Goal: Task Accomplishment & Management: Use online tool/utility

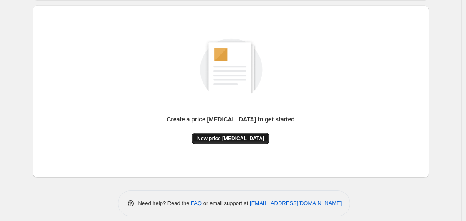
scroll to position [92, 0]
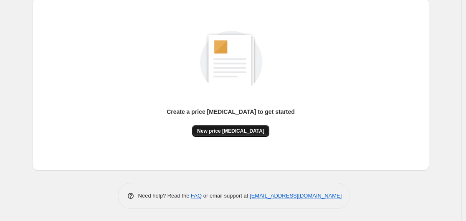
click at [235, 129] on span "New price [MEDICAL_DATA]" at bounding box center [230, 130] width 67 height 7
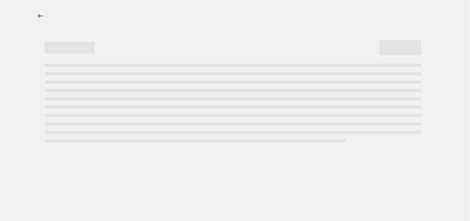
select select "percentage"
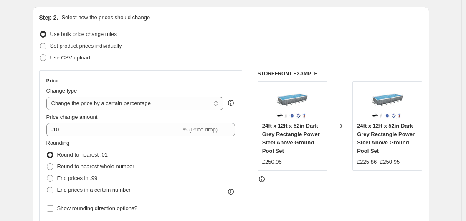
scroll to position [125, 0]
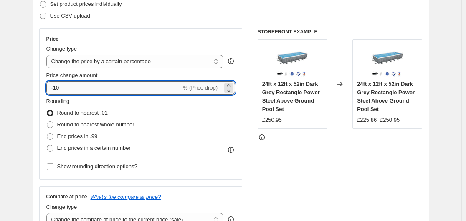
click at [73, 92] on input "-10" at bounding box center [113, 87] width 135 height 13
drag, startPoint x: 56, startPoint y: 88, endPoint x: 74, endPoint y: 89, distance: 18.0
click at [74, 89] on input "-10" at bounding box center [113, 87] width 135 height 13
type input "-50"
click at [74, 138] on span "End prices in .99" at bounding box center [77, 136] width 41 height 6
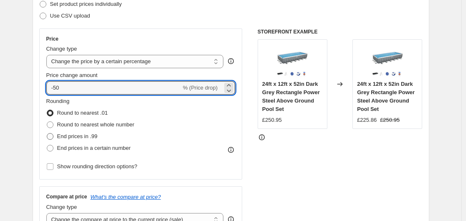
click at [47, 133] on input "End prices in .99" at bounding box center [47, 133] width 0 height 0
radio input "true"
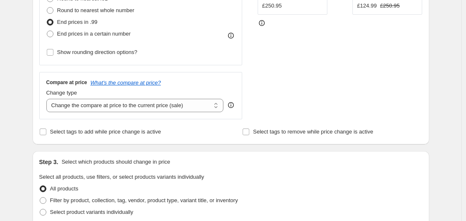
scroll to position [251, 0]
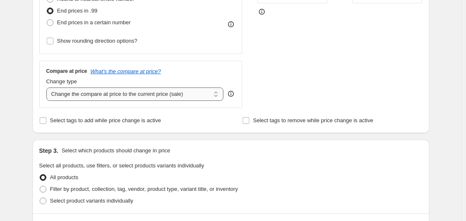
click at [101, 96] on select "Change the compare at price to the current price (sale) Change the compare at p…" at bounding box center [135, 93] width 178 height 13
select select "remove"
click at [48, 87] on select "Change the compare at price to the current price (sale) Change the compare at p…" at bounding box center [135, 93] width 178 height 13
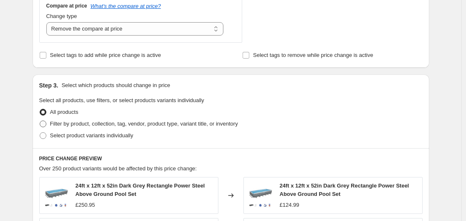
scroll to position [334, 0]
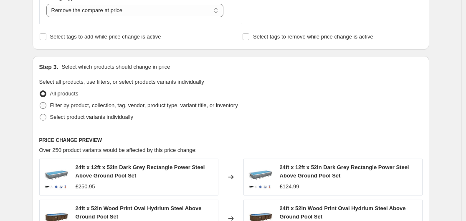
click at [43, 107] on span at bounding box center [43, 105] width 7 height 7
click at [40, 102] on input "Filter by product, collection, tag, vendor, product type, variant title, or inv…" at bounding box center [40, 102] width 0 height 0
radio input "true"
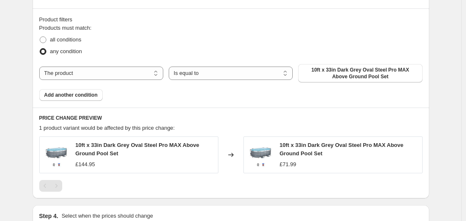
scroll to position [460, 0]
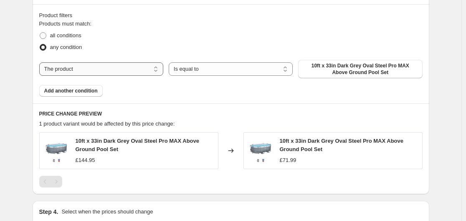
click at [96, 67] on select "The product The product's tag The product's vendor The product's status The var…" at bounding box center [101, 68] width 124 height 13
click at [106, 69] on select "The product The product's tag The product's vendor The product's status The var…" at bounding box center [101, 68] width 124 height 13
click at [130, 66] on select "The product The product's tag The product's vendor The product's status The var…" at bounding box center [101, 68] width 124 height 13
select select "vendor"
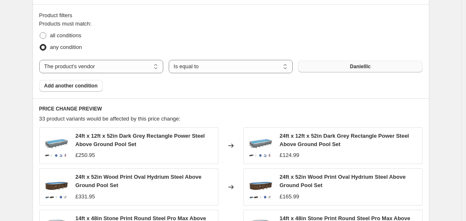
click at [362, 66] on span "Danielllc" at bounding box center [360, 66] width 20 height 7
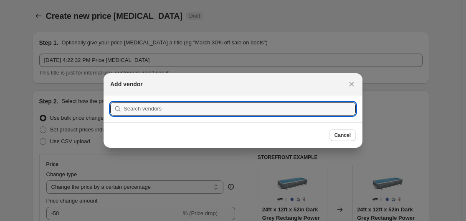
scroll to position [0, 0]
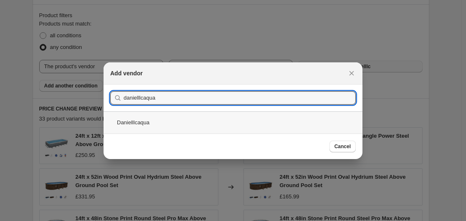
type input "danielllcaqua"
click at [122, 122] on div "Danielllcaqua" at bounding box center [233, 122] width 259 height 22
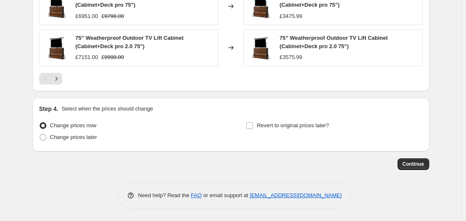
scroll to position [730, 0]
click at [423, 164] on span "Continue" at bounding box center [414, 163] width 22 height 7
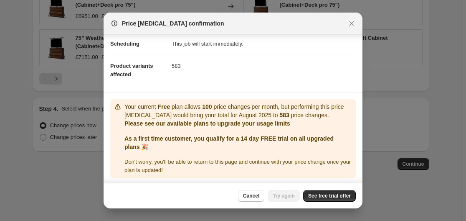
scroll to position [71, 0]
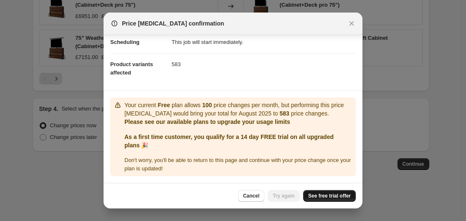
click at [323, 193] on span "See free trial offer" at bounding box center [329, 195] width 43 height 7
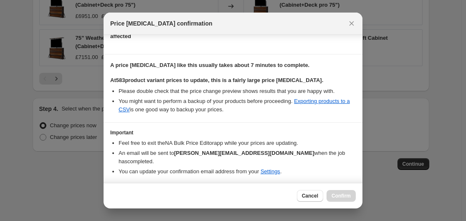
scroll to position [134, 0]
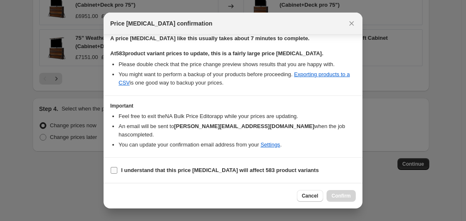
click at [155, 170] on b "I understand that this price change job will affect 583 product variants" at bounding box center [220, 170] width 198 height 6
click at [117, 170] on input "I understand that this price change job will affect 583 product variants" at bounding box center [114, 170] width 7 height 7
checkbox input "true"
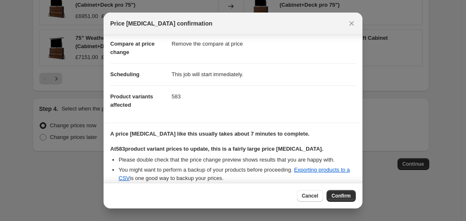
scroll to position [0, 0]
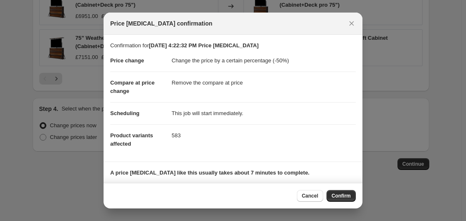
drag, startPoint x: 346, startPoint y: 193, endPoint x: 355, endPoint y: 189, distance: 10.1
click at [346, 193] on span "Confirm" at bounding box center [341, 195] width 19 height 7
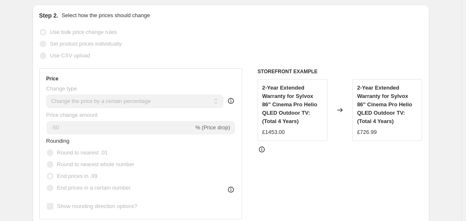
scroll to position [125, 0]
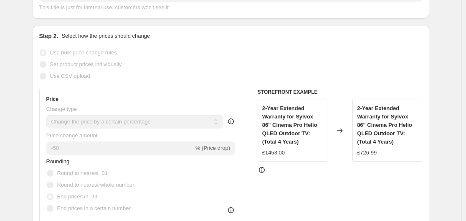
select select "percentage"
select select "remove"
select select "vendor"
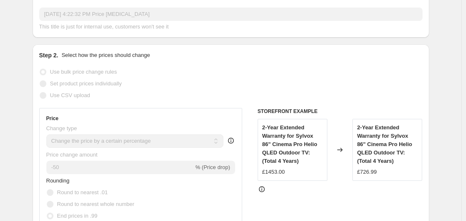
scroll to position [0, 0]
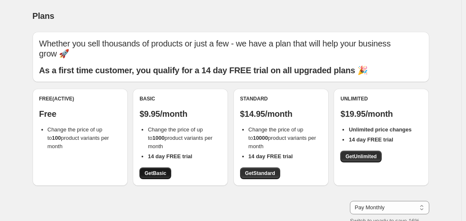
click at [161, 171] on span "Get Basic" at bounding box center [156, 173] width 22 height 7
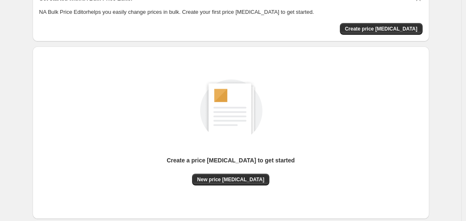
scroll to position [92, 0]
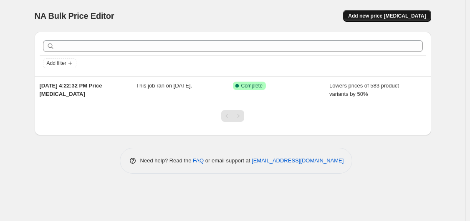
click at [379, 19] on button "Add new price [MEDICAL_DATA]" at bounding box center [387, 16] width 88 height 12
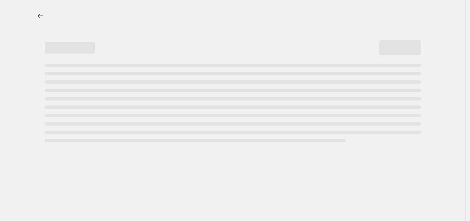
select select "percentage"
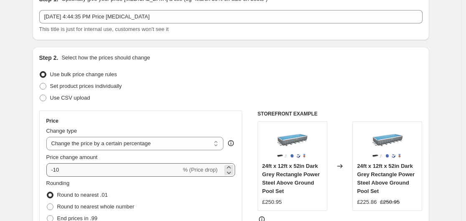
scroll to position [125, 0]
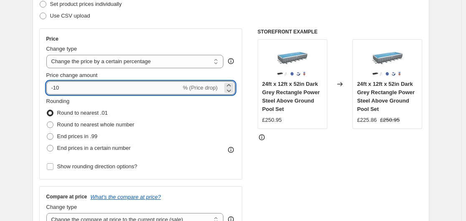
drag, startPoint x: 56, startPoint y: 88, endPoint x: 87, endPoint y: 87, distance: 30.5
click at [87, 88] on input "-10" at bounding box center [113, 87] width 135 height 13
type input "-50"
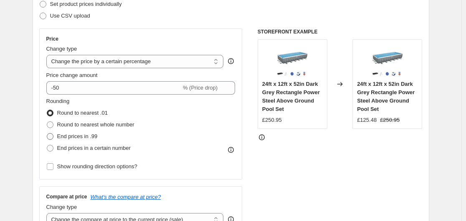
click at [81, 138] on span "End prices in .99" at bounding box center [77, 136] width 41 height 6
click at [47, 133] on input "End prices in .99" at bounding box center [47, 133] width 0 height 0
radio input "true"
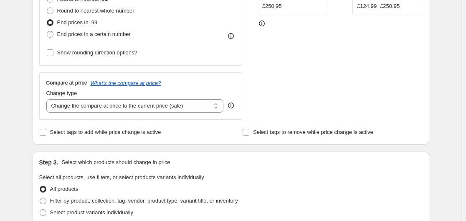
scroll to position [251, 0]
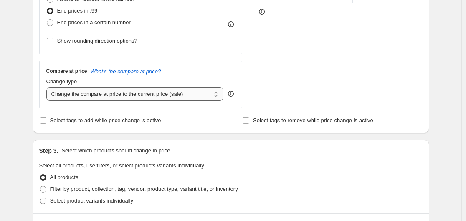
click at [170, 89] on select "Change the compare at price to the current price (sale) Change the compare at p…" at bounding box center [135, 93] width 178 height 13
select select "remove"
click at [48, 87] on select "Change the compare at price to the current price (sale) Change the compare at p…" at bounding box center [135, 93] width 178 height 13
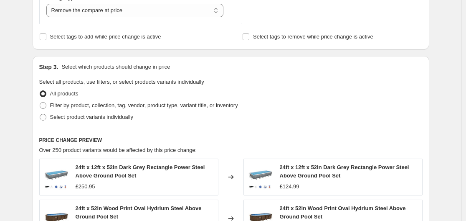
scroll to position [376, 0]
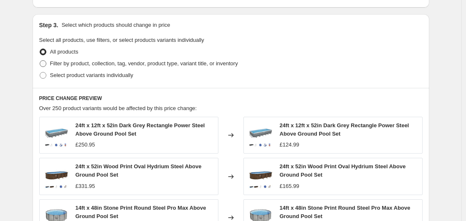
click at [67, 61] on span "Filter by product, collection, tag, vendor, product type, variant title, or inv…" at bounding box center [144, 63] width 188 height 6
click at [40, 61] on input "Filter by product, collection, tag, vendor, product type, variant title, or inv…" at bounding box center [40, 60] width 0 height 0
radio input "true"
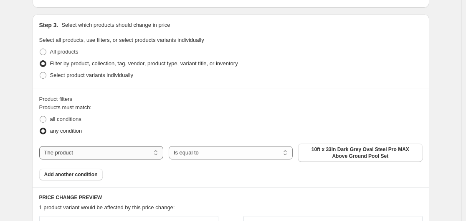
click at [96, 155] on select "The product The product's tag The product's vendor The product's status The var…" at bounding box center [101, 152] width 124 height 13
select select "vendor"
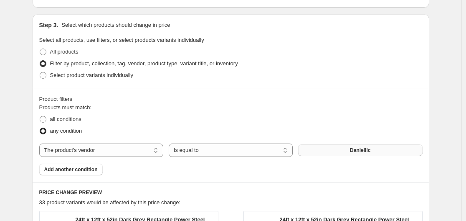
click at [366, 150] on span "Danielllc" at bounding box center [360, 150] width 20 height 7
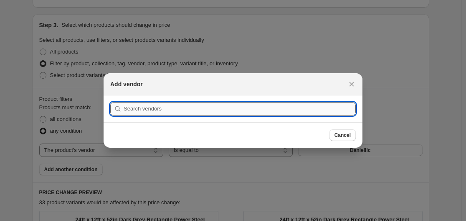
click at [145, 110] on input ":r2f:" at bounding box center [240, 108] width 232 height 13
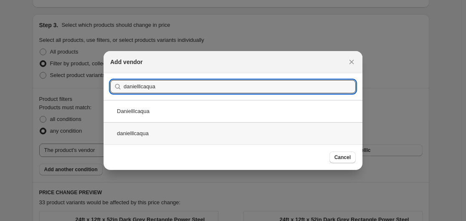
type input "danielllcaqua"
click at [171, 132] on div "danielllcaqua" at bounding box center [233, 133] width 259 height 22
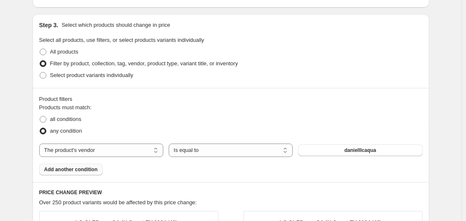
click at [93, 170] on span "Add another condition" at bounding box center [70, 169] width 53 height 7
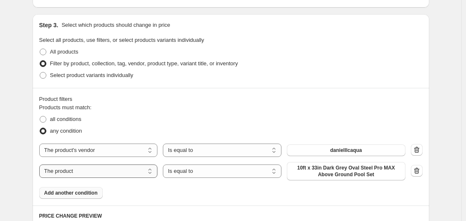
click at [99, 170] on select "The product The product's tag The product's vendor The product's status The var…" at bounding box center [98, 170] width 119 height 13
select select "vendor"
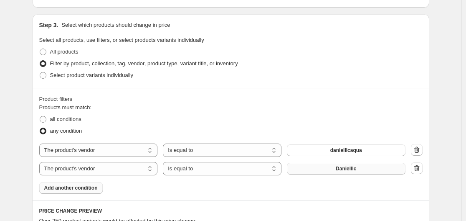
click at [350, 170] on span "Danielllc" at bounding box center [346, 168] width 20 height 7
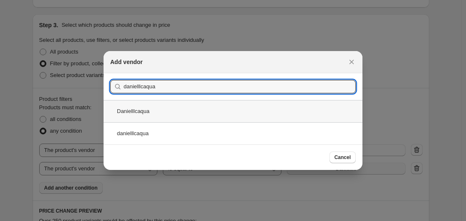
type input "danielllcaqua"
click at [156, 114] on div "Danielllcaqua" at bounding box center [233, 111] width 259 height 22
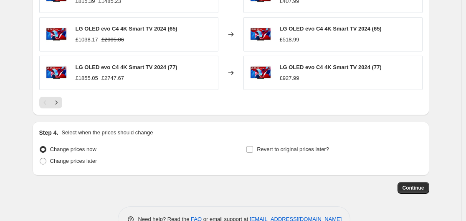
scroll to position [710, 0]
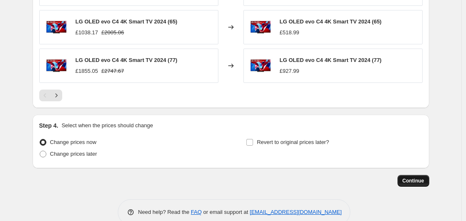
click at [417, 181] on span "Continue" at bounding box center [414, 180] width 22 height 7
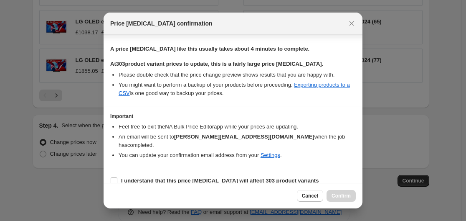
scroll to position [134, 0]
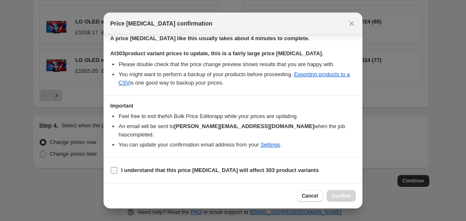
click at [161, 168] on b "I understand that this price [MEDICAL_DATA] will affect 303 product variants" at bounding box center [220, 170] width 198 height 6
click at [117, 168] on input "I understand that this price [MEDICAL_DATA] will affect 303 product variants" at bounding box center [114, 170] width 7 height 7
checkbox input "true"
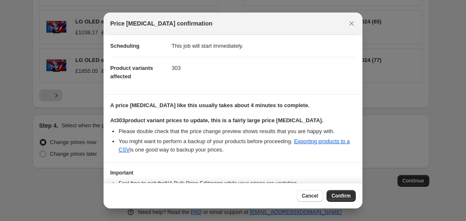
scroll to position [0, 0]
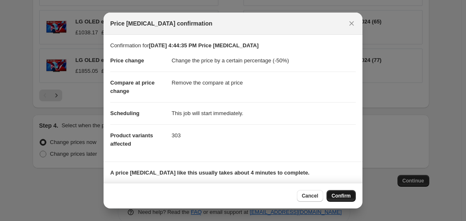
click at [346, 193] on span "Confirm" at bounding box center [341, 195] width 19 height 7
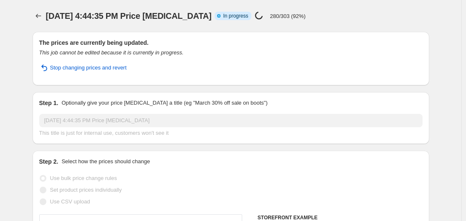
select select "percentage"
select select "remove"
select select "vendor"
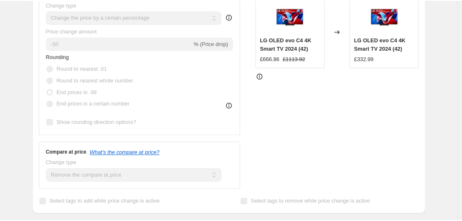
scroll to position [161, 0]
